Goal: Task Accomplishment & Management: Manage account settings

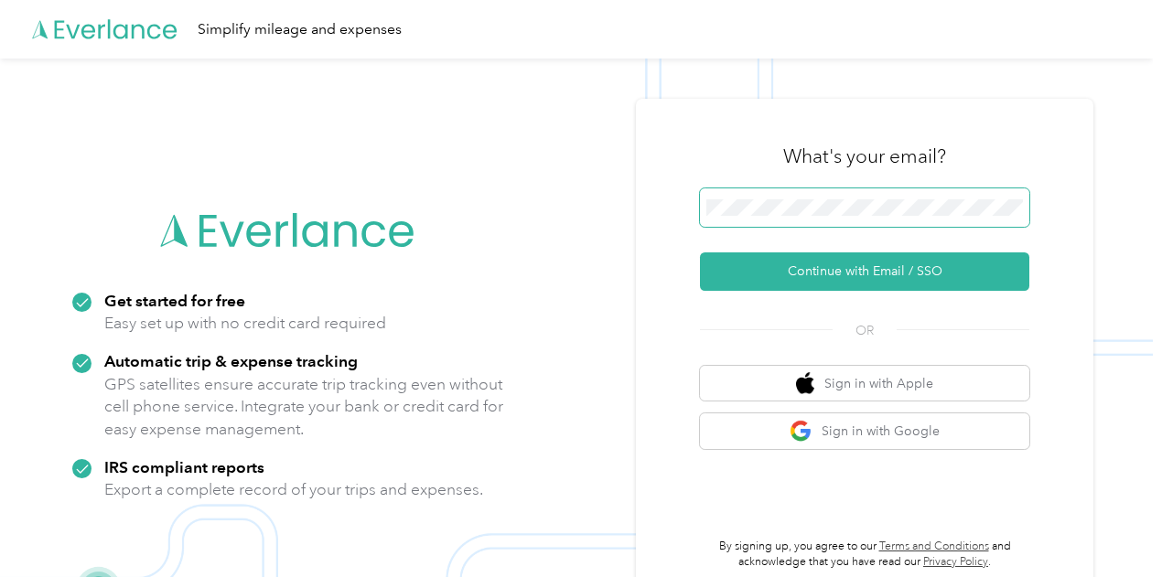
click at [899, 218] on span at bounding box center [864, 207] width 329 height 38
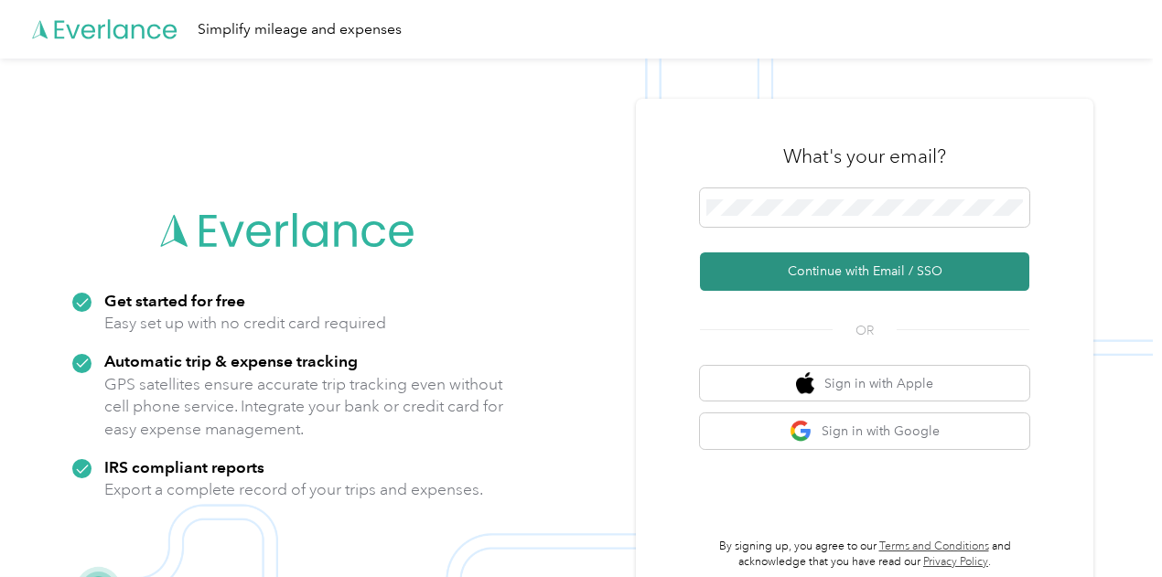
click at [874, 273] on button "Continue with Email / SSO" at bounding box center [864, 271] width 329 height 38
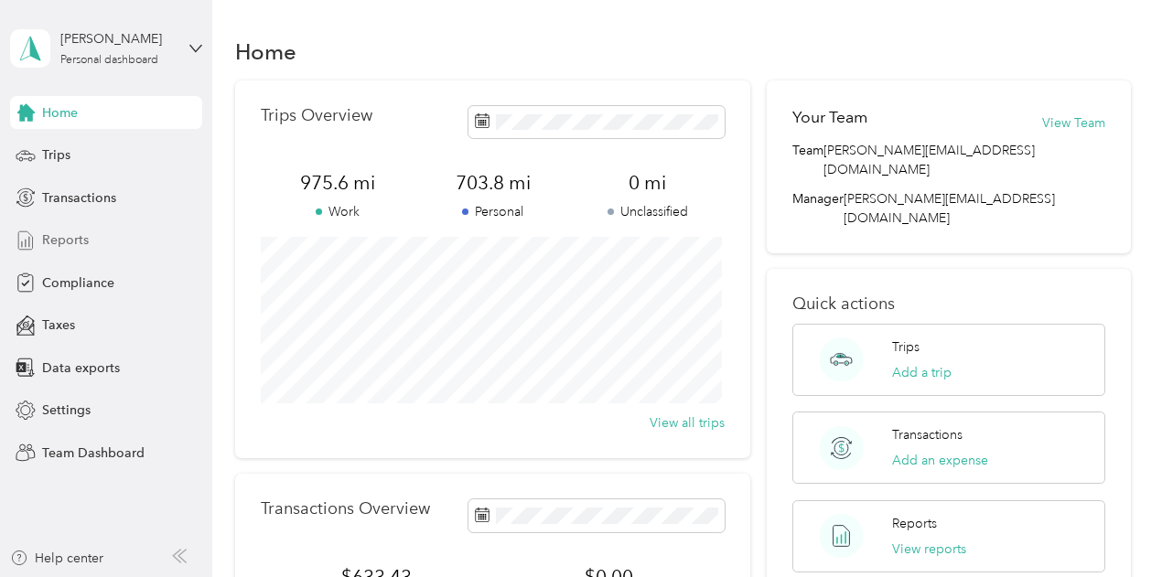
click at [70, 247] on span "Reports" at bounding box center [65, 239] width 47 height 19
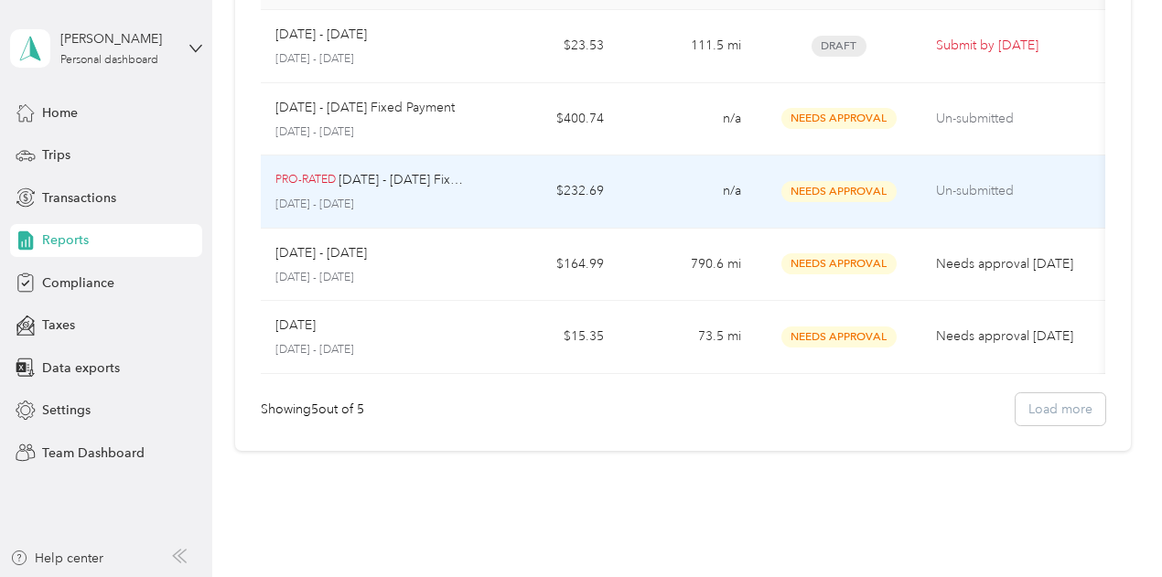
scroll to position [91, 0]
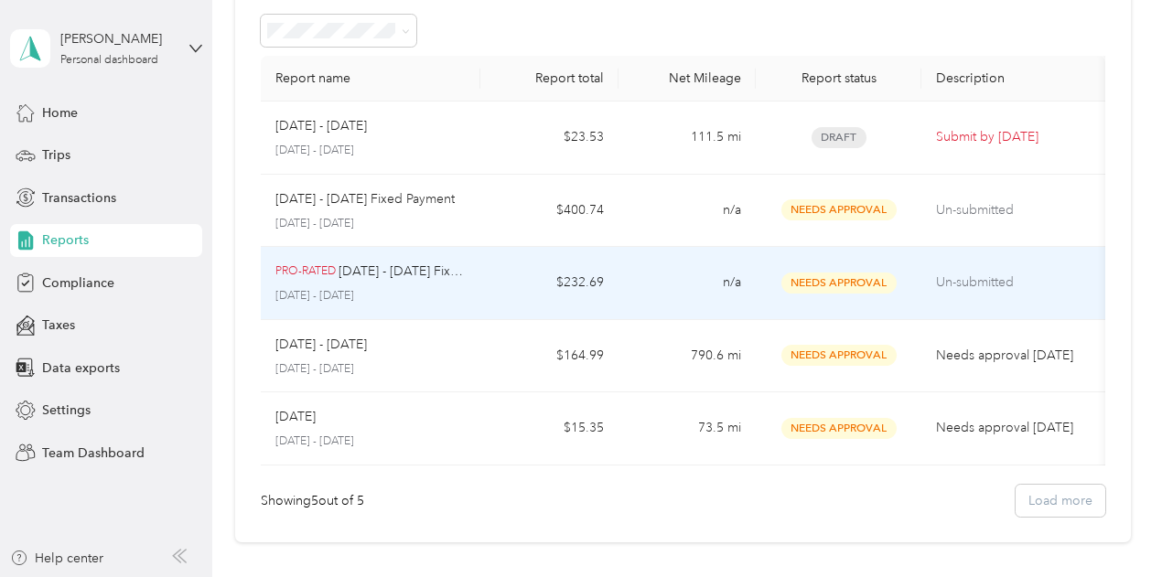
click at [424, 275] on p "[DATE] - [DATE] Fixed Payment" at bounding box center [401, 272] width 127 height 20
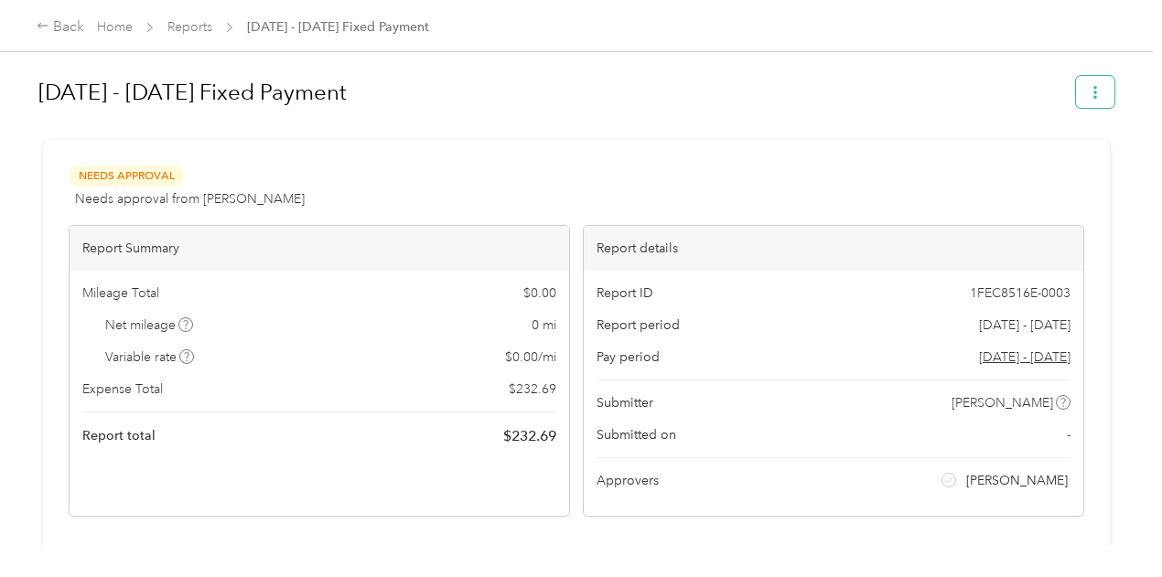
click at [1101, 90] on button "button" at bounding box center [1095, 92] width 38 height 32
click at [898, 84] on h1 "[DATE] - [DATE] Fixed Payment" at bounding box center [550, 92] width 1024 height 44
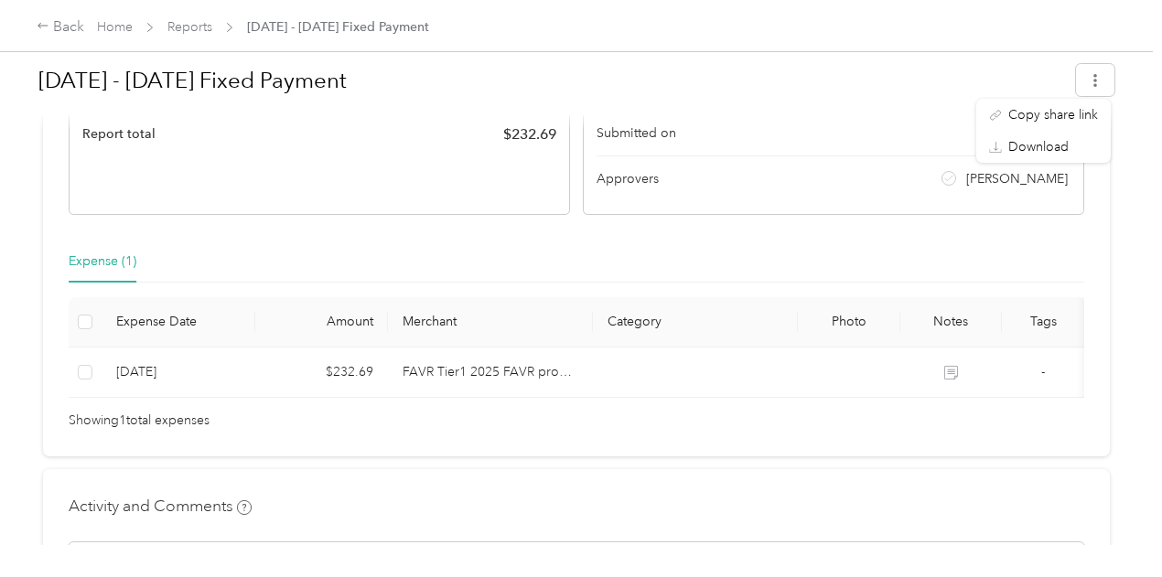
click at [678, 263] on div "Expense (1)" at bounding box center [576, 262] width 1015 height 42
